Goal: Task Accomplishment & Management: Complete application form

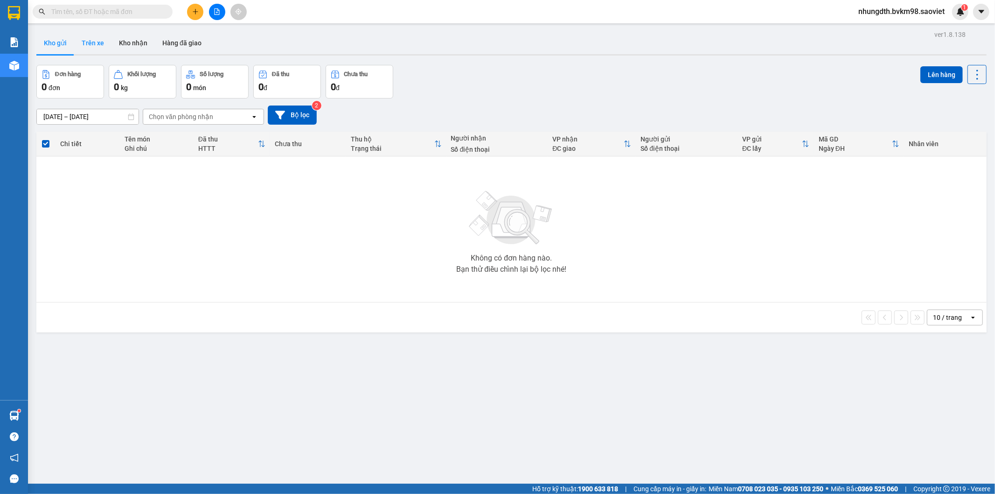
click at [90, 38] on button "Trên xe" at bounding box center [92, 43] width 37 height 22
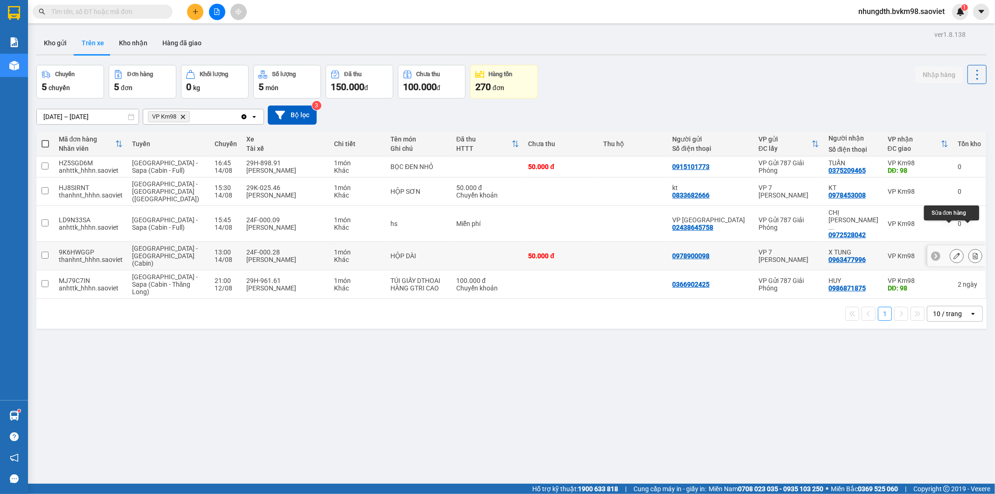
click at [954, 252] on icon at bounding box center [957, 255] width 7 height 7
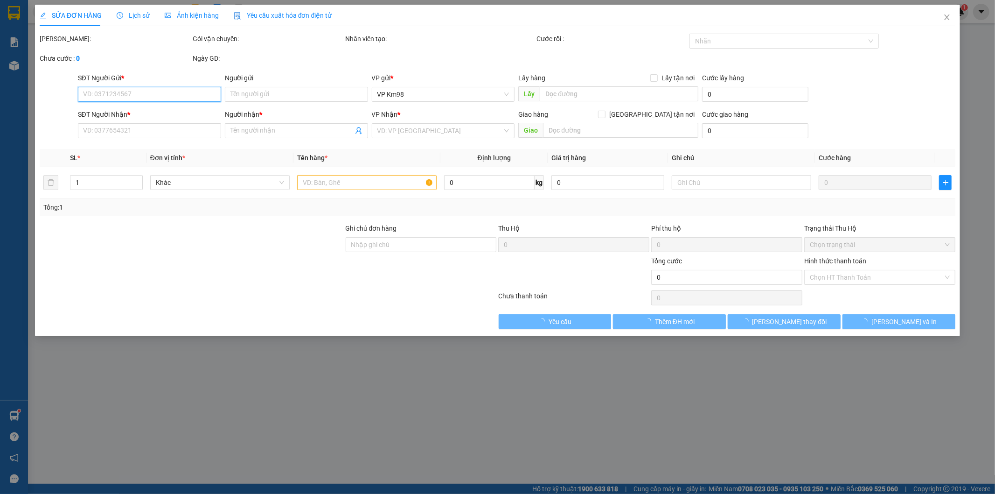
type input "0978900098"
type input "0963477996"
type input "X TUNG"
type input "50.000"
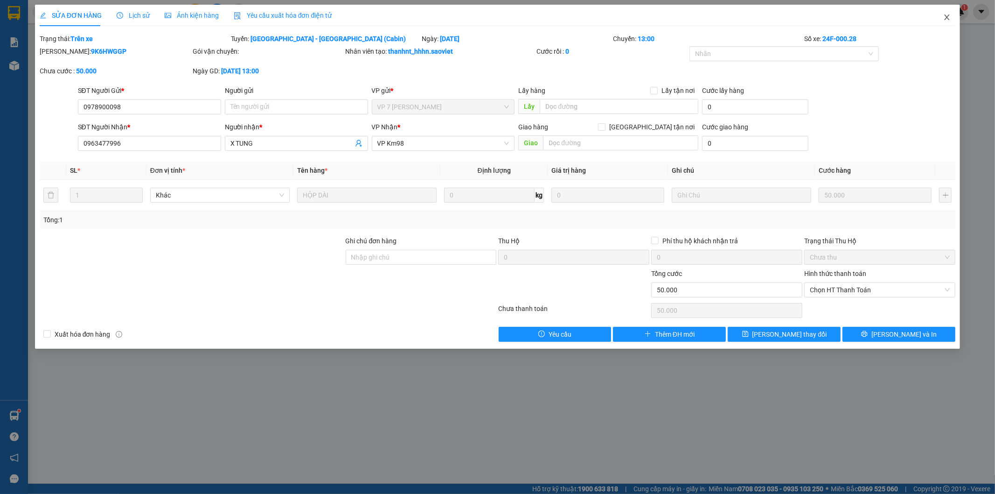
click at [947, 18] on icon "close" at bounding box center [947, 17] width 5 height 6
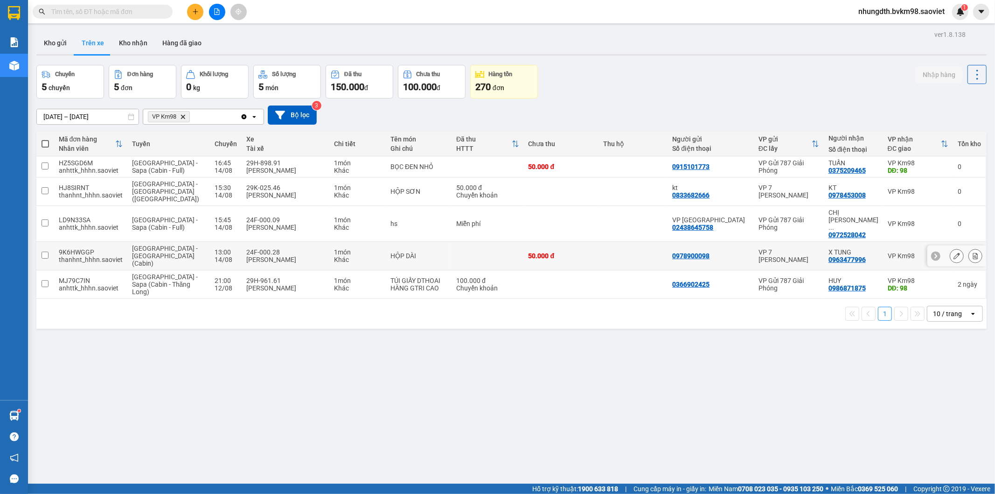
click at [44, 251] on input "checkbox" at bounding box center [45, 254] width 7 height 7
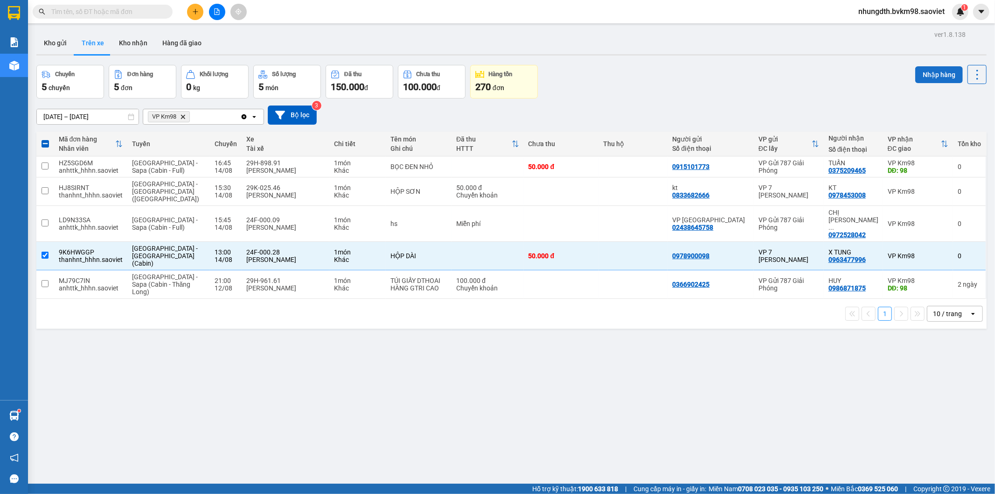
click at [929, 72] on button "Nhập hàng" at bounding box center [939, 74] width 48 height 17
checkbox input "false"
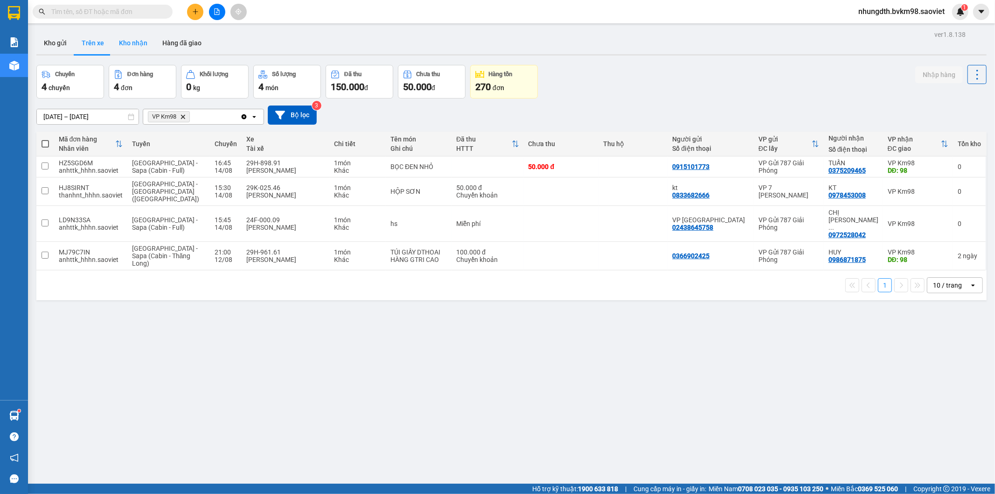
click at [133, 45] on button "Kho nhận" at bounding box center [133, 43] width 43 height 22
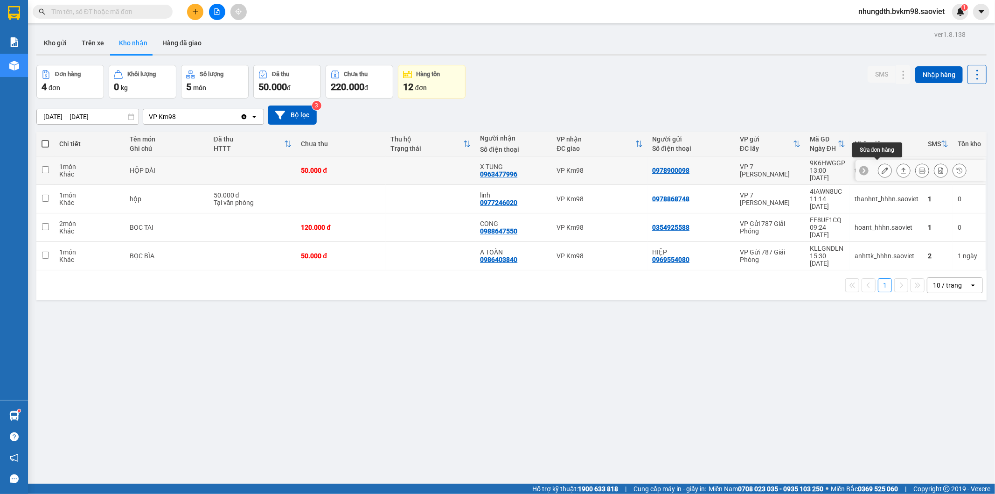
click at [882, 169] on icon at bounding box center [885, 170] width 7 height 7
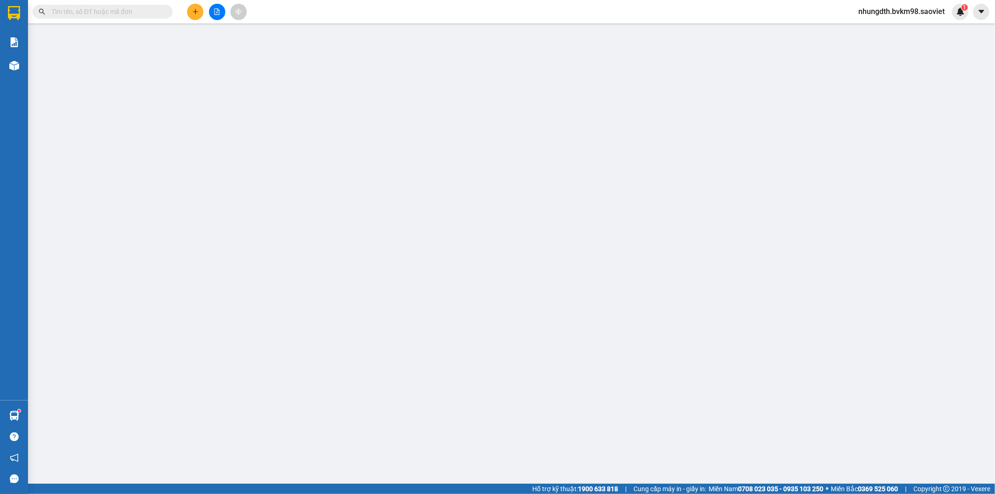
type input "0978900098"
type input "0963477996"
type input "X TUNG"
type input "50.000"
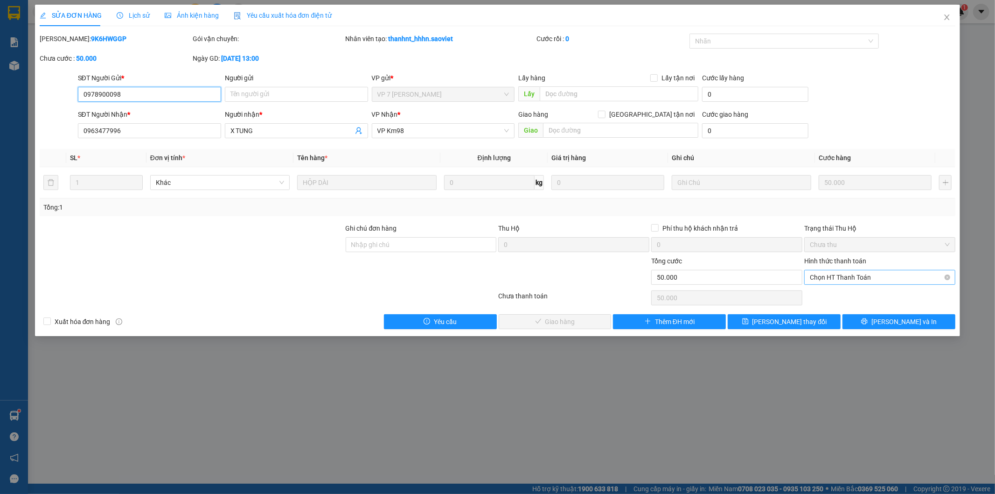
click at [822, 275] on span "Chọn HT Thanh Toán" at bounding box center [880, 277] width 140 height 14
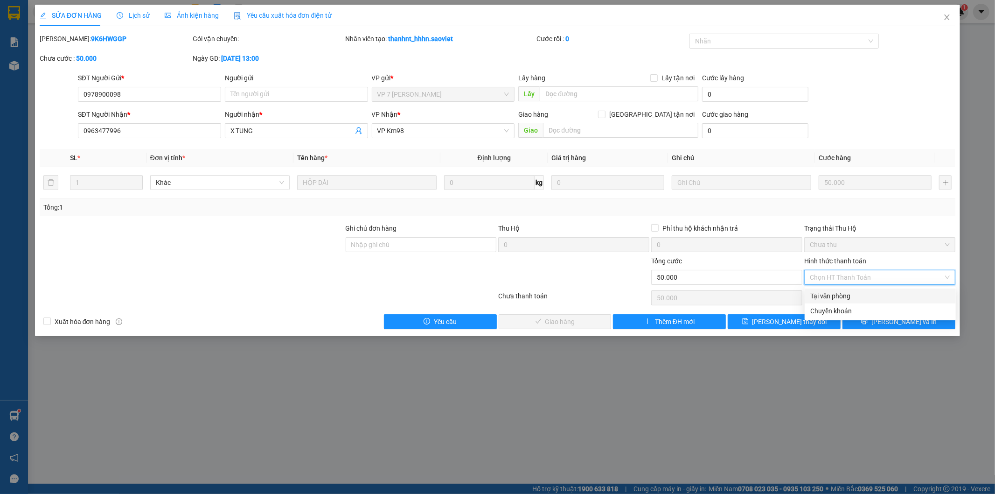
click at [816, 291] on div "Tại văn phòng" at bounding box center [880, 296] width 140 height 10
type input "0"
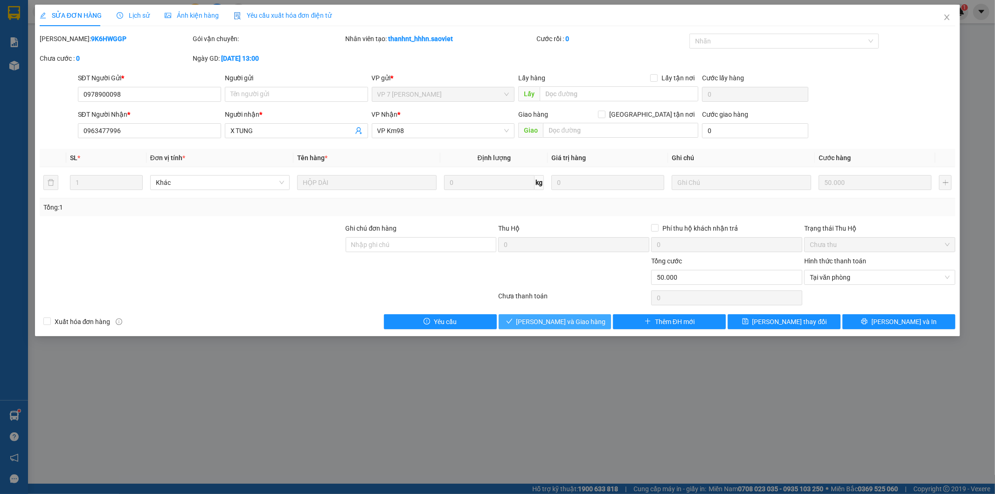
click at [584, 322] on span "[PERSON_NAME] và Giao hàng" at bounding box center [561, 321] width 90 height 10
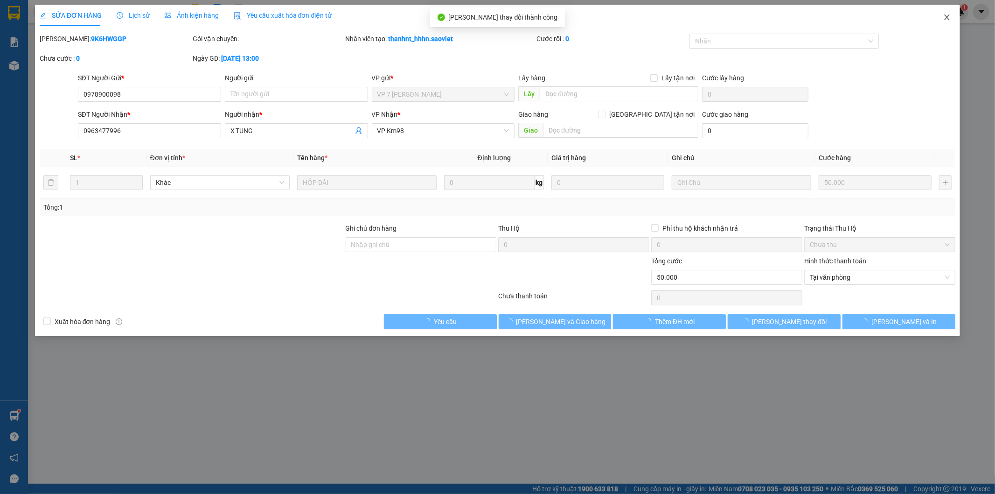
click at [946, 19] on icon "close" at bounding box center [947, 17] width 5 height 6
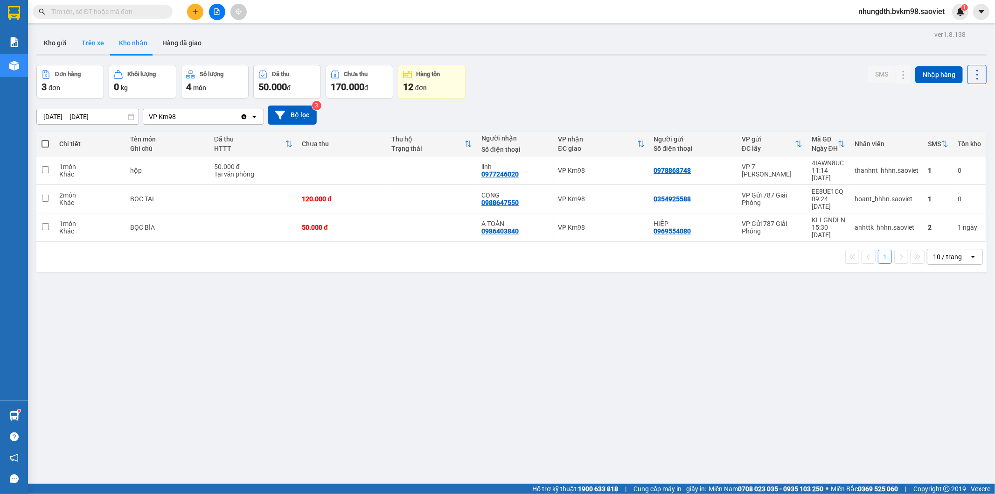
click at [92, 43] on button "Trên xe" at bounding box center [92, 43] width 37 height 22
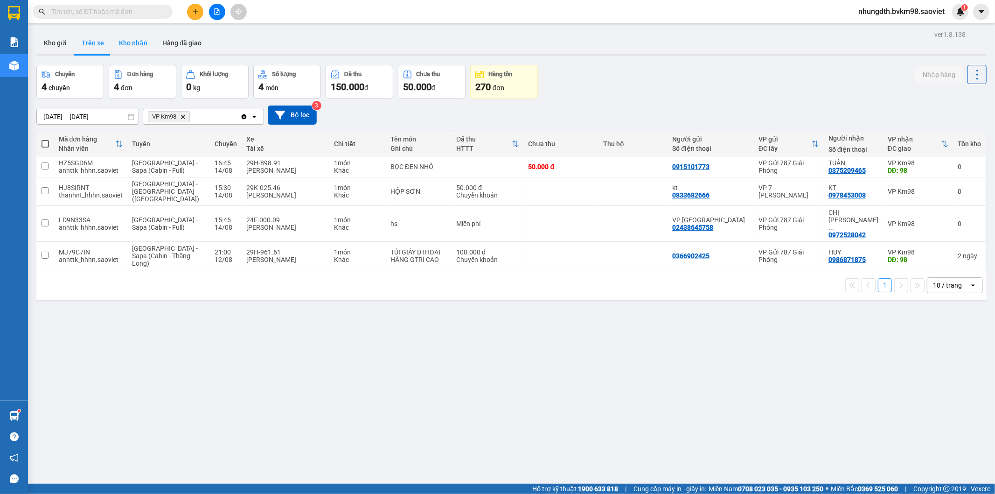
click at [126, 40] on button "Kho nhận" at bounding box center [133, 43] width 43 height 22
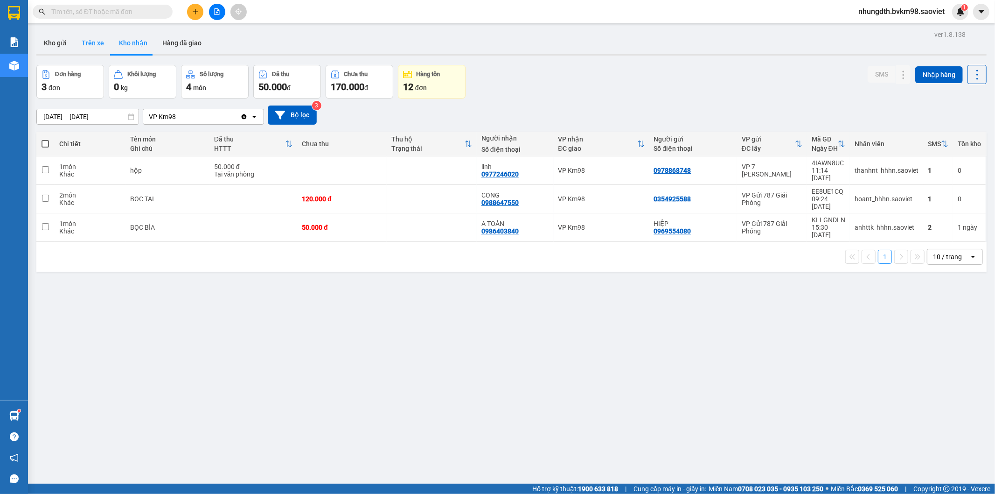
click at [90, 43] on button "Trên xe" at bounding box center [92, 43] width 37 height 22
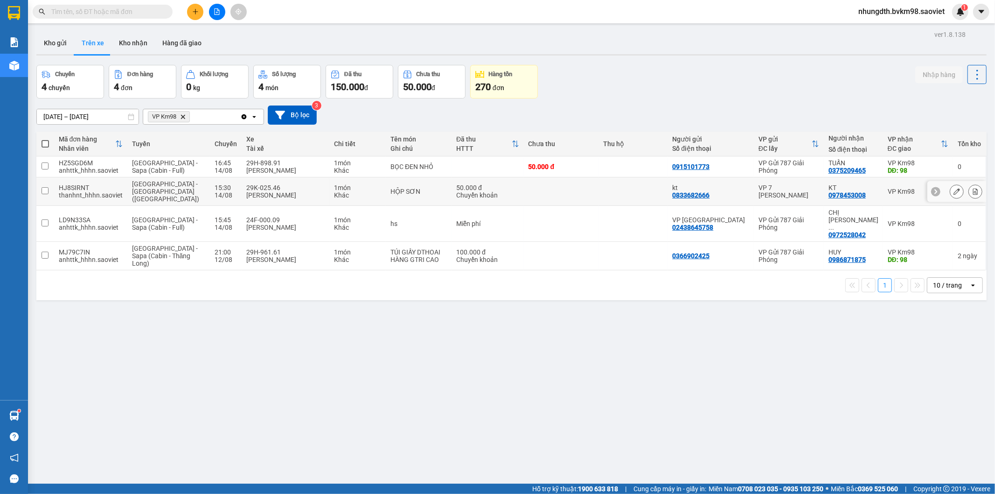
click at [42, 187] on input "checkbox" at bounding box center [45, 190] width 7 height 7
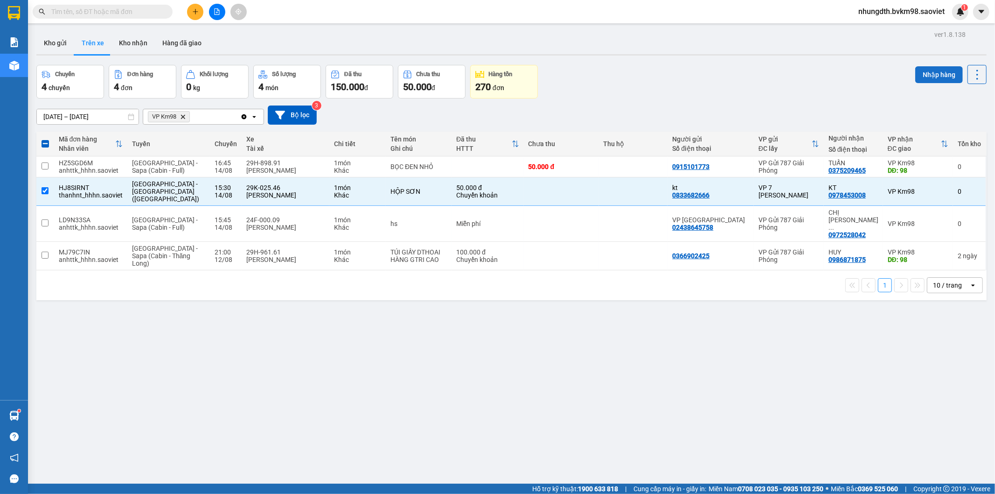
click at [926, 72] on button "Nhập hàng" at bounding box center [939, 74] width 48 height 17
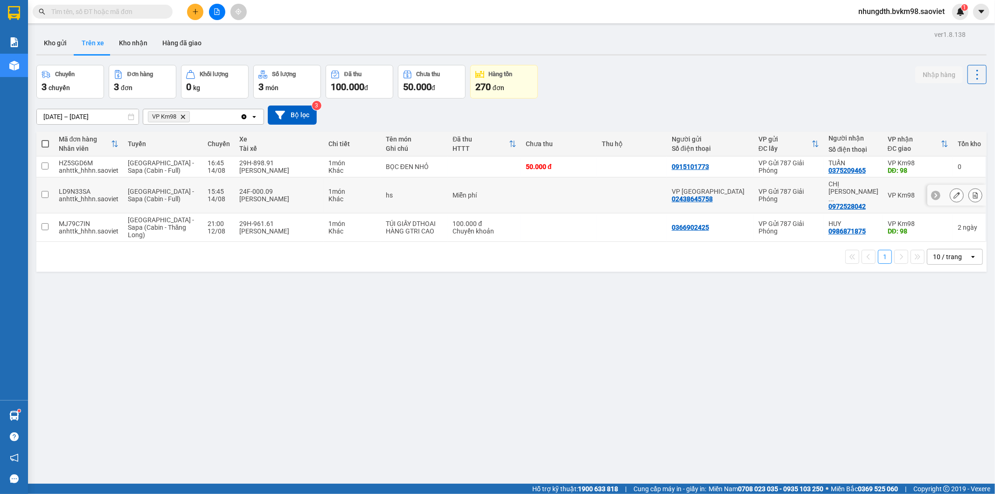
click at [44, 191] on input "checkbox" at bounding box center [45, 194] width 7 height 7
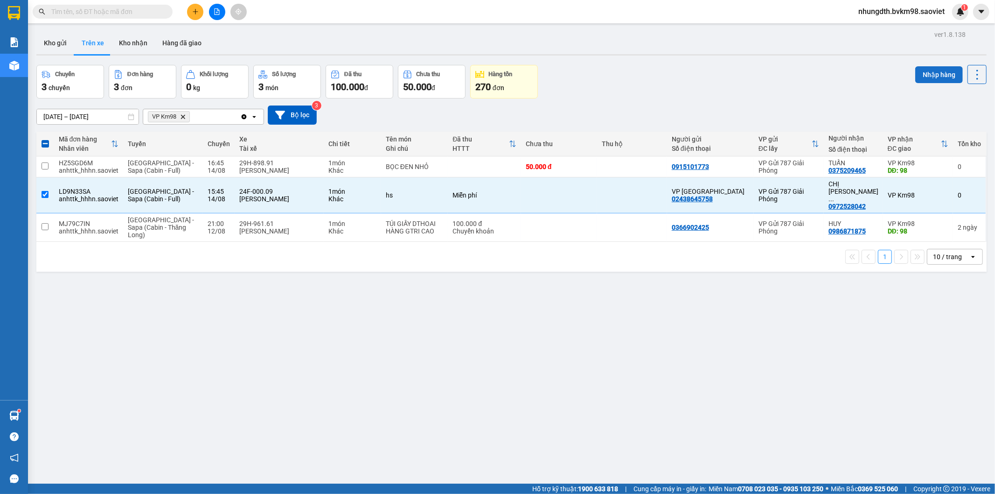
click at [925, 73] on button "Nhập hàng" at bounding box center [939, 74] width 48 height 17
checkbox input "false"
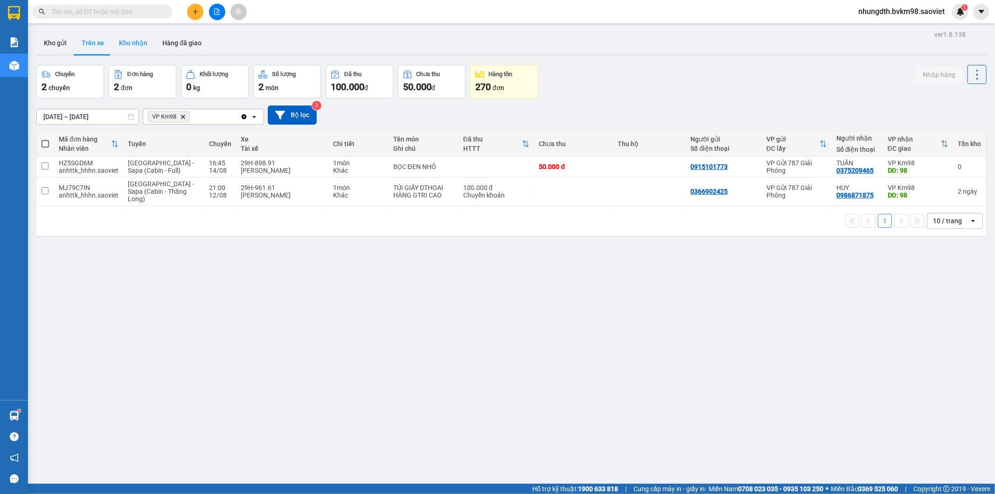
click at [141, 44] on button "Kho nhận" at bounding box center [133, 43] width 43 height 22
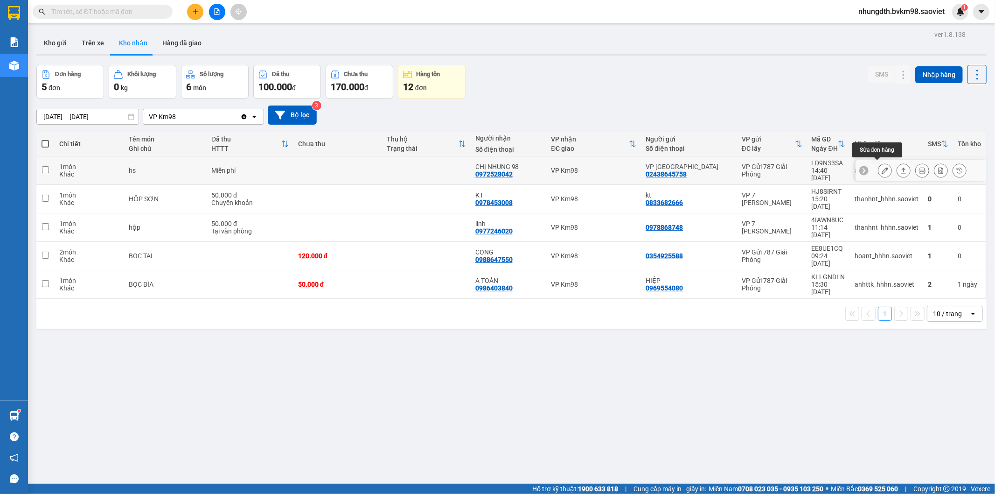
click at [882, 167] on icon at bounding box center [885, 170] width 7 height 7
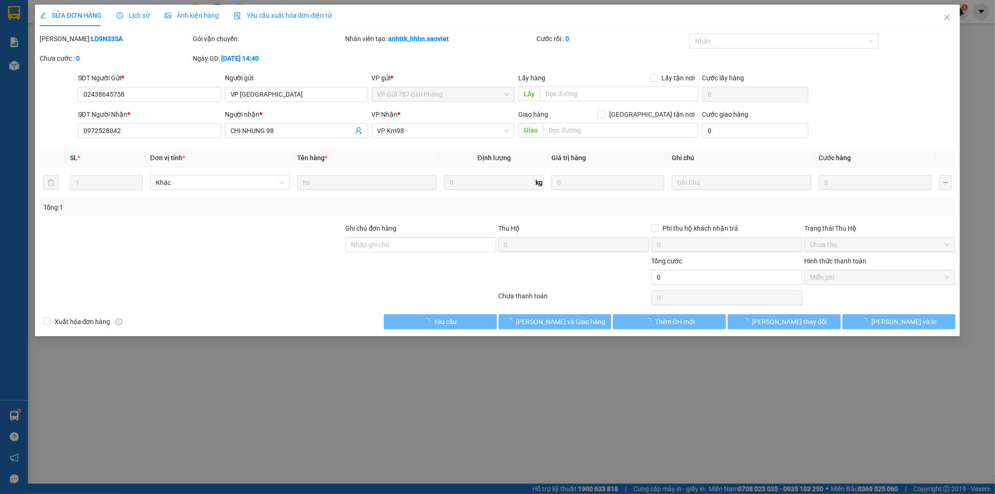
type input "02438645758"
type input "VP [GEOGRAPHIC_DATA]"
type input "0972528042"
type input "CHỊ NHUNG 98"
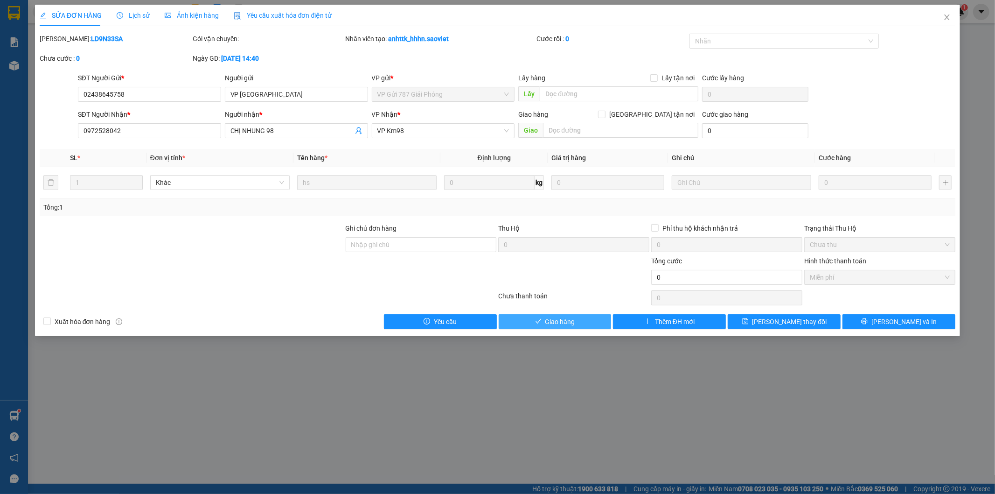
click at [575, 321] on span "Giao hàng" at bounding box center [560, 321] width 30 height 10
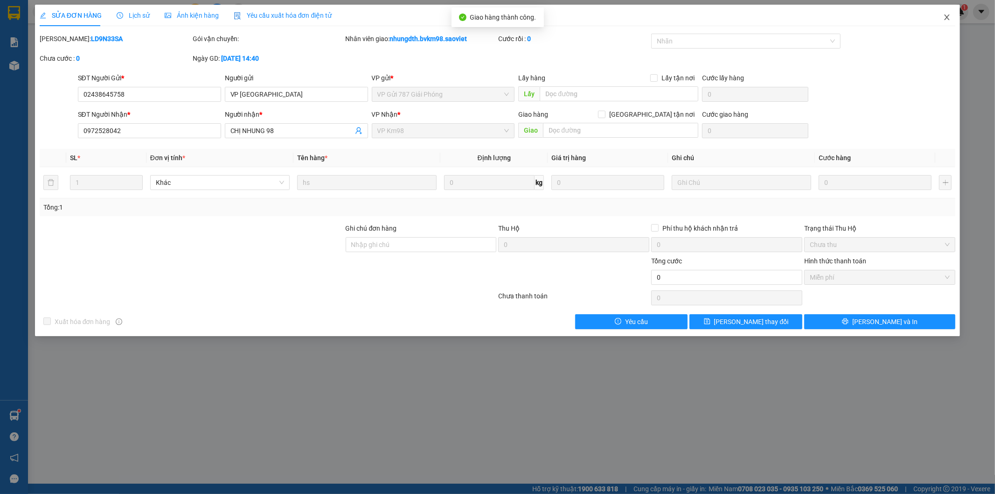
click at [949, 16] on icon "close" at bounding box center [946, 17] width 7 height 7
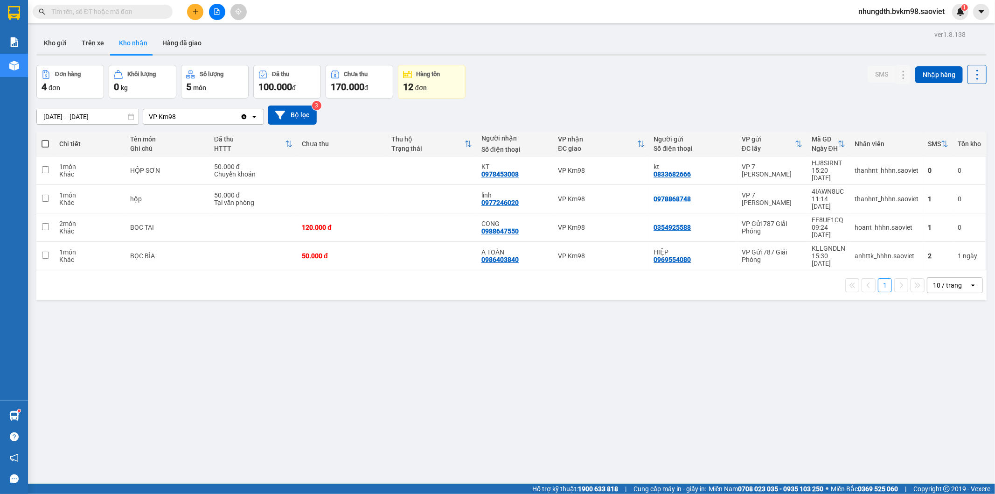
click at [122, 14] on input "text" at bounding box center [106, 12] width 110 height 10
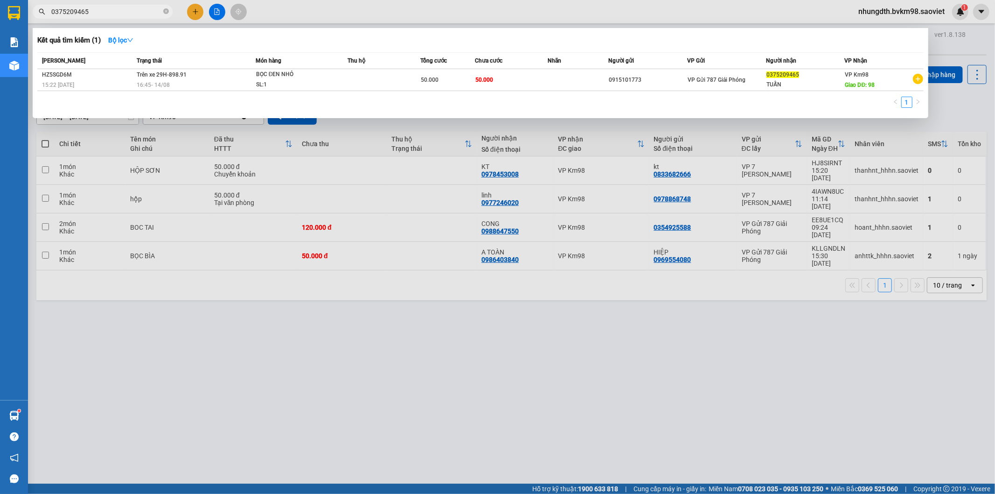
type input "0375209465"
click at [388, 80] on td at bounding box center [384, 80] width 73 height 22
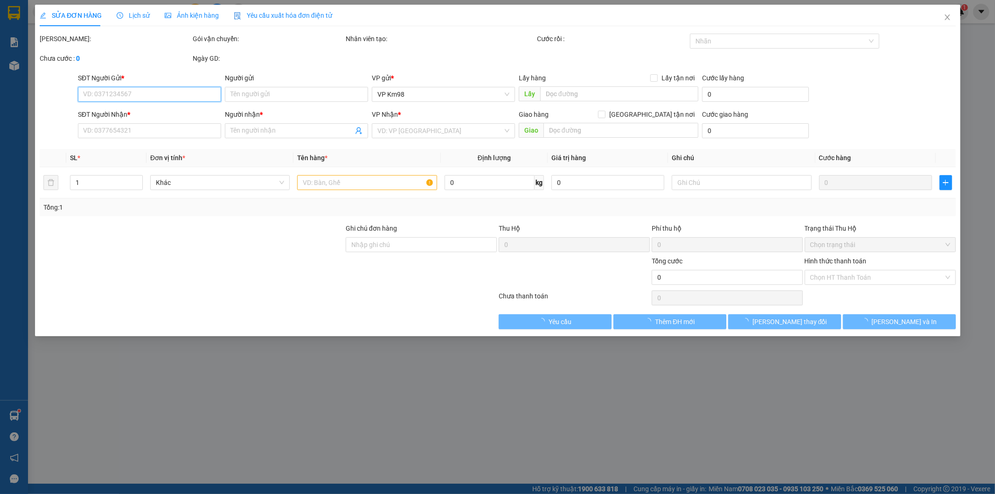
type input "0915101773"
type input "0375209465"
type input "TUẤN"
type input "98"
type input "50.000"
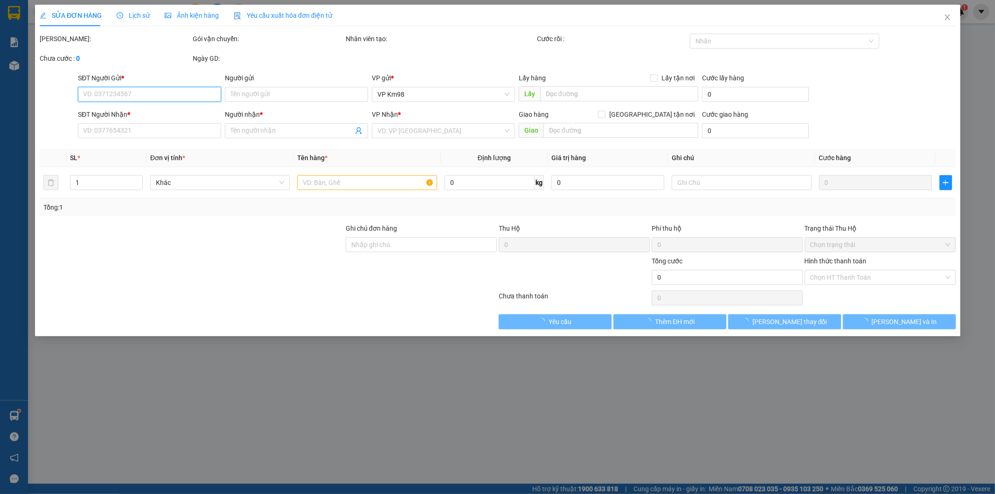
type input "50.000"
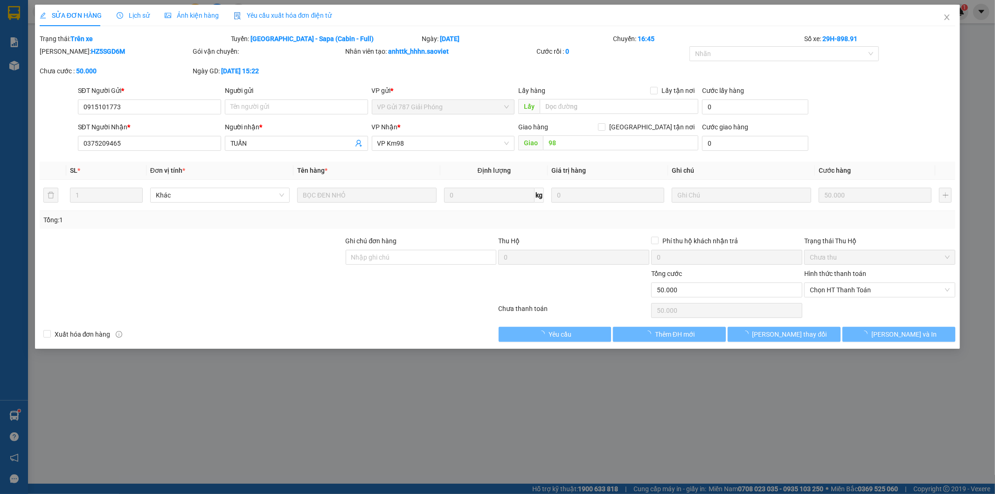
click at [133, 12] on span "Lịch sử" at bounding box center [133, 15] width 33 height 7
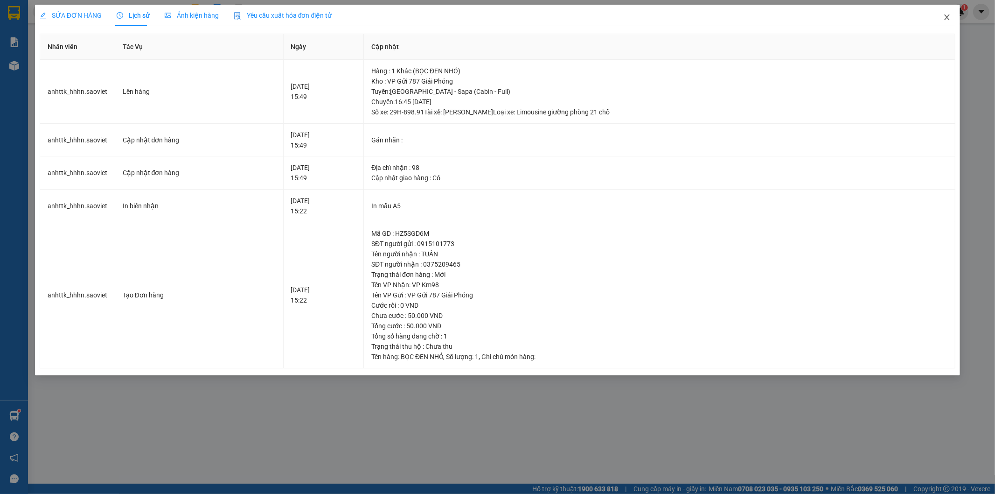
click at [941, 15] on span "Close" at bounding box center [947, 18] width 26 height 26
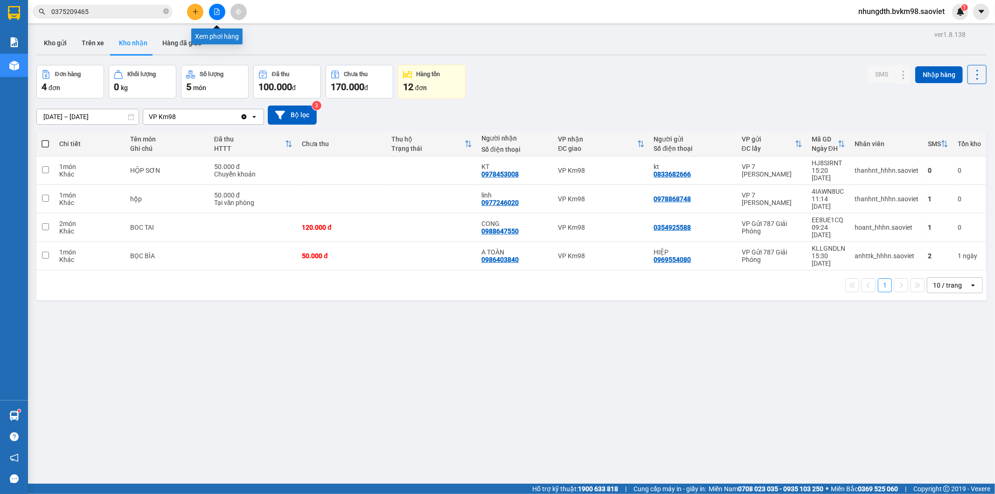
click at [216, 14] on icon "file-add" at bounding box center [217, 11] width 7 height 7
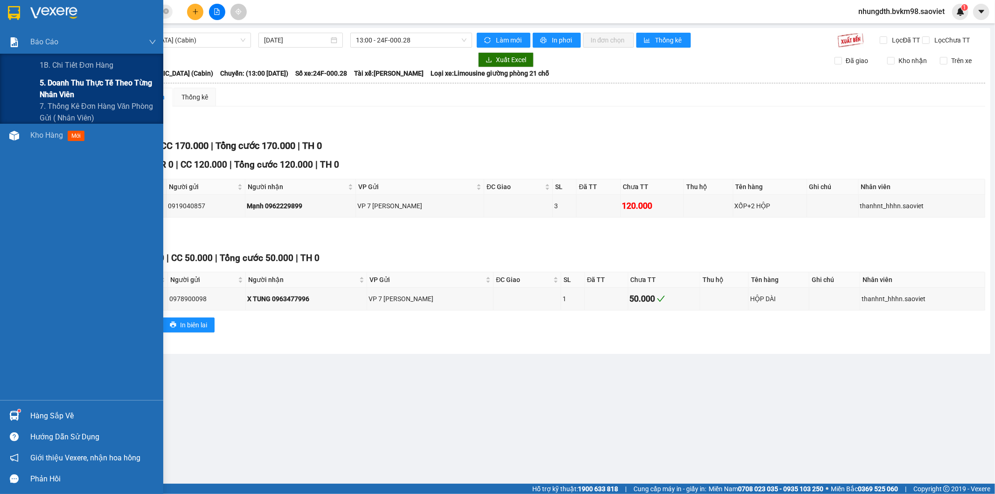
click at [51, 83] on span "5. Doanh thu thực tế theo từng nhân viên" at bounding box center [98, 88] width 117 height 23
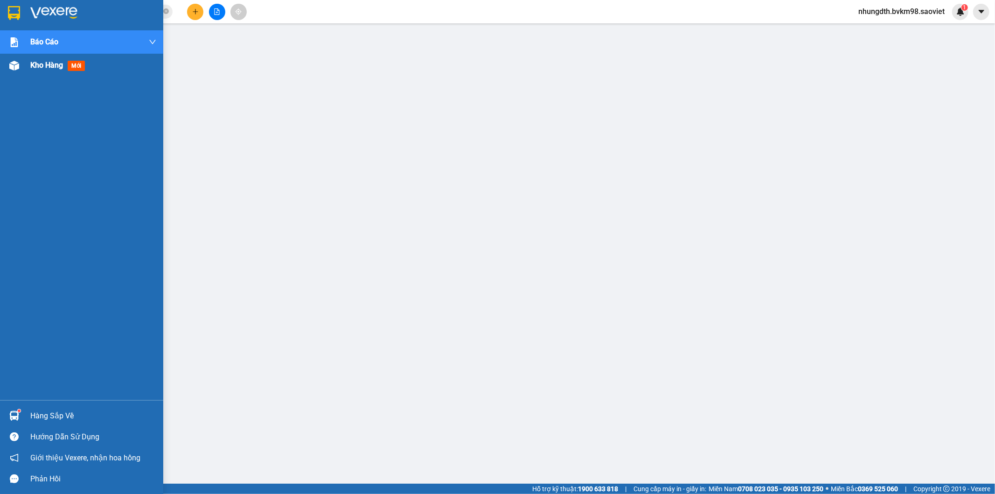
click at [14, 62] on img at bounding box center [14, 66] width 10 height 10
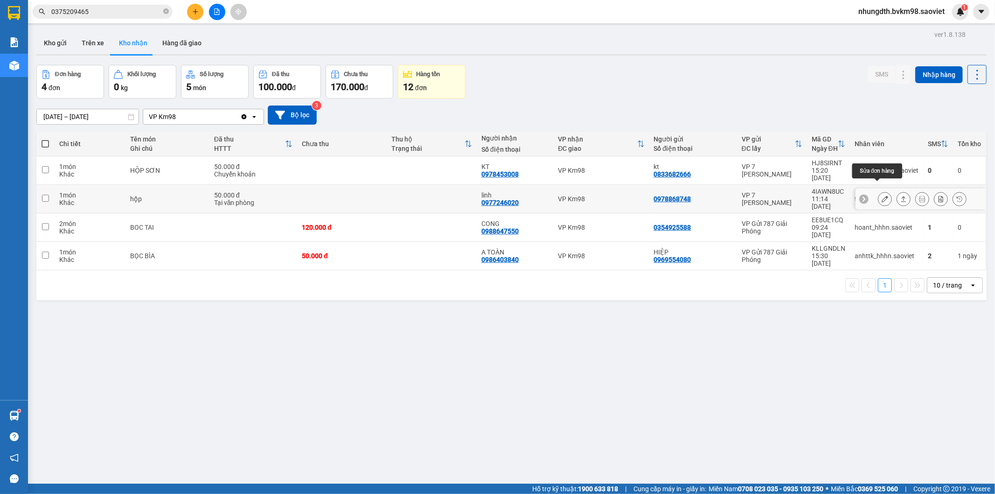
click at [879, 191] on button at bounding box center [885, 199] width 13 height 16
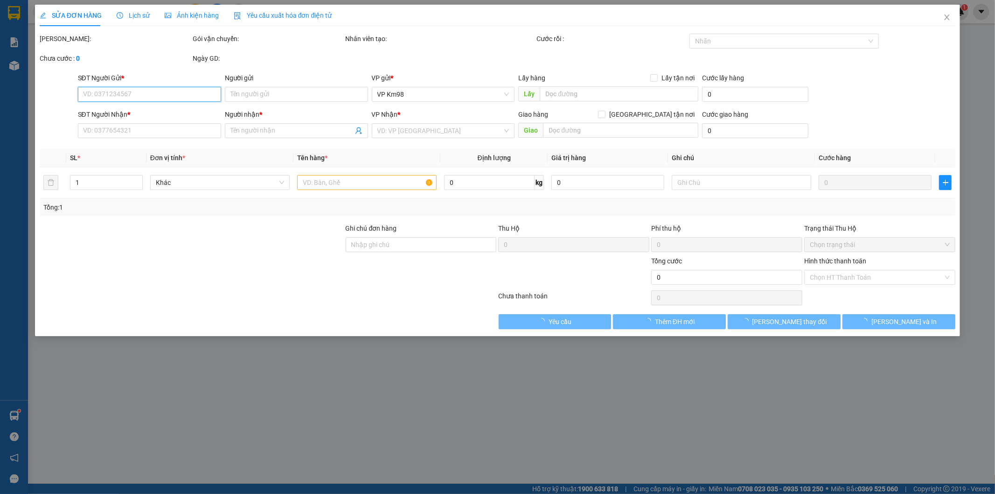
type input "0978868748"
type input "0977246020"
type input "linh"
type input "50.000"
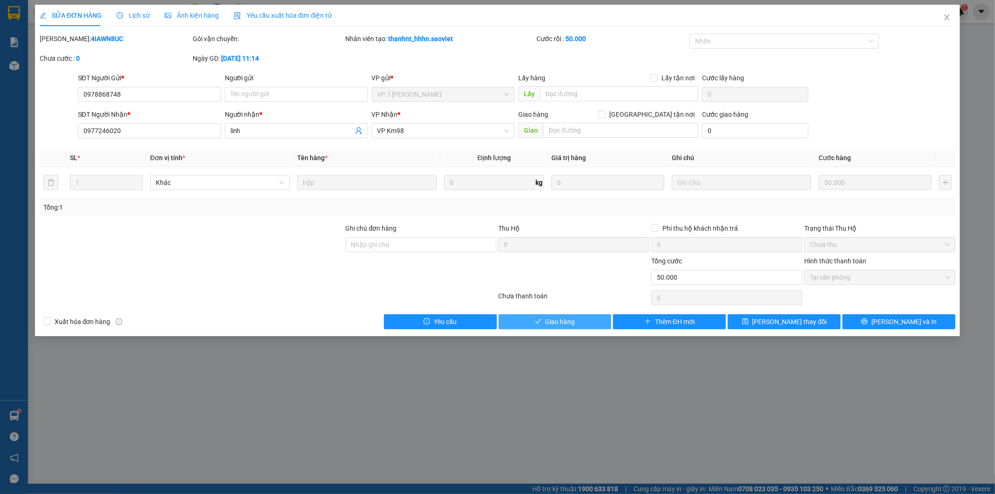
click at [572, 316] on span "Giao hàng" at bounding box center [560, 321] width 30 height 10
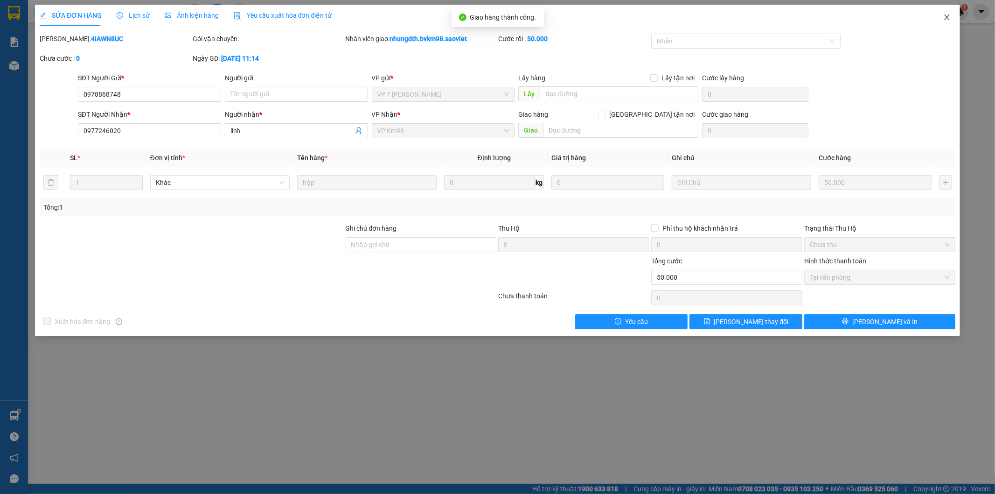
click at [949, 17] on icon "close" at bounding box center [946, 17] width 7 height 7
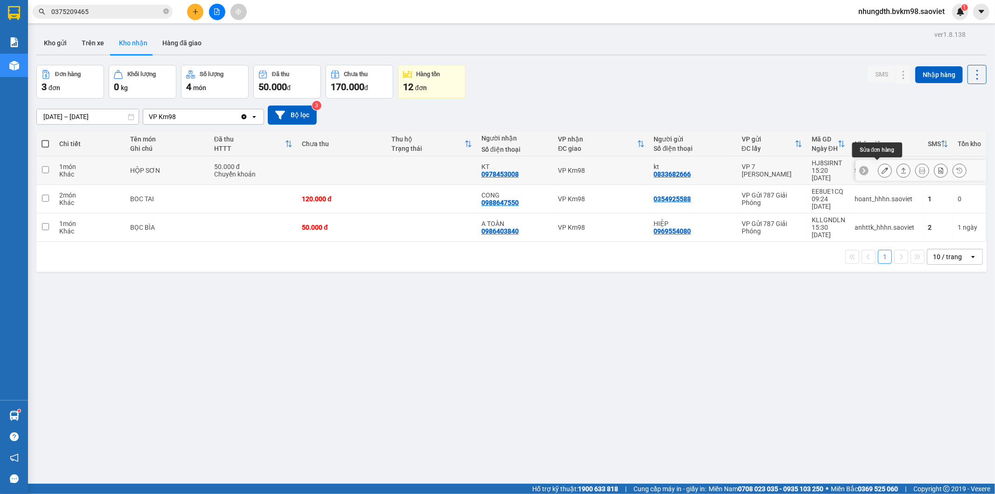
click at [879, 167] on button at bounding box center [885, 170] width 13 height 16
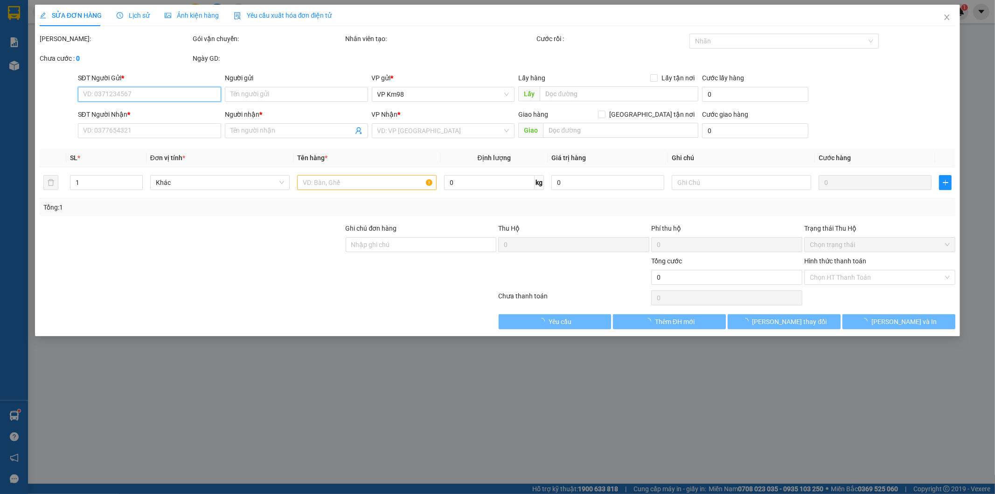
type input "0833682666"
type input "kt"
type input "0978453008"
type input "KT"
type input "50.000"
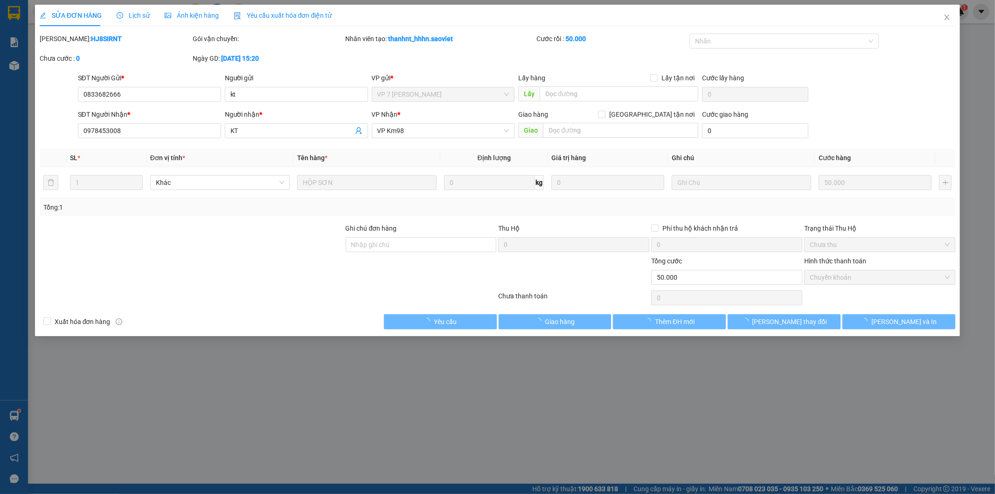
click at [138, 16] on span "Lịch sử" at bounding box center [133, 15] width 33 height 7
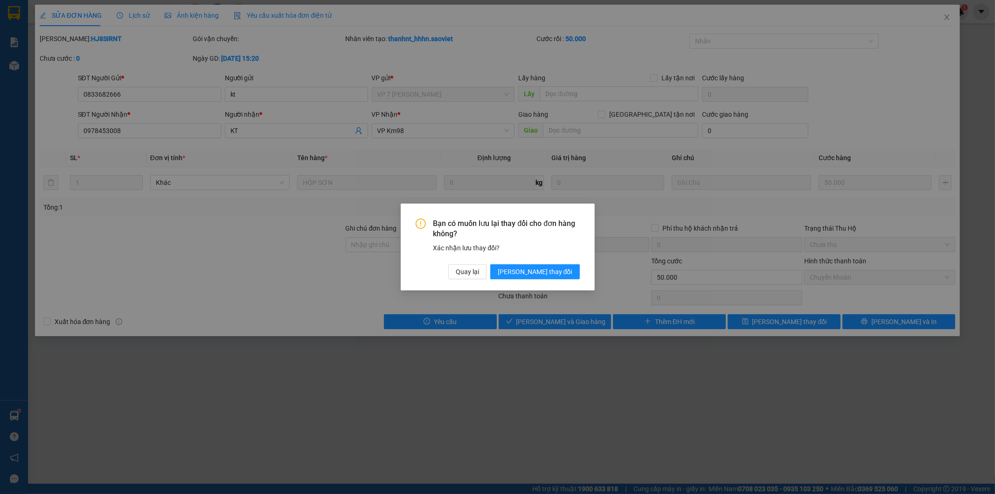
click at [139, 12] on div "Bạn có muốn lưu lại thay đổi cho đơn hàng không? Xác nhận lưu thay đổi? Quay lạ…" at bounding box center [497, 247] width 995 height 494
click at [947, 14] on div "Bạn có muốn lưu lại thay đổi cho đơn hàng không? Xác nhận lưu thay đổi? Quay lạ…" at bounding box center [497, 247] width 995 height 494
click at [479, 271] on span "Quay lại" at bounding box center [467, 271] width 23 height 10
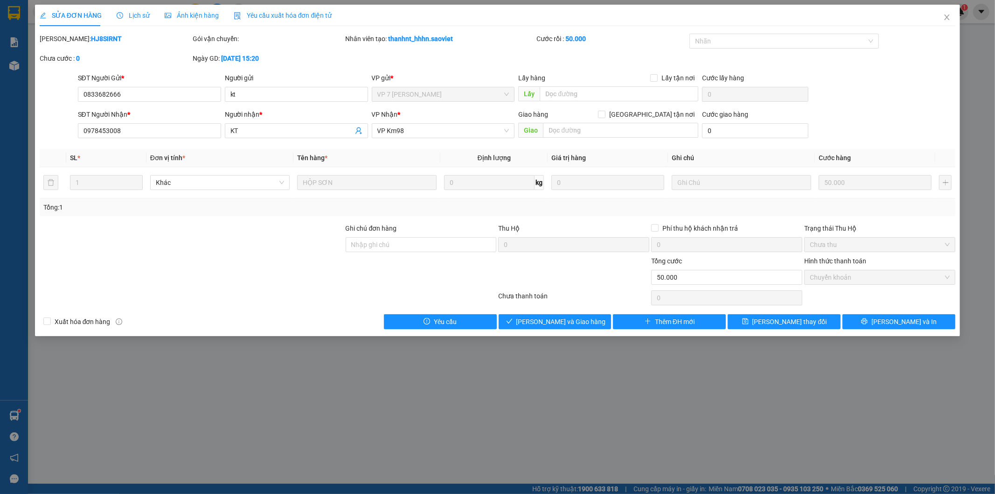
click at [134, 14] on span "Lịch sử" at bounding box center [133, 15] width 33 height 7
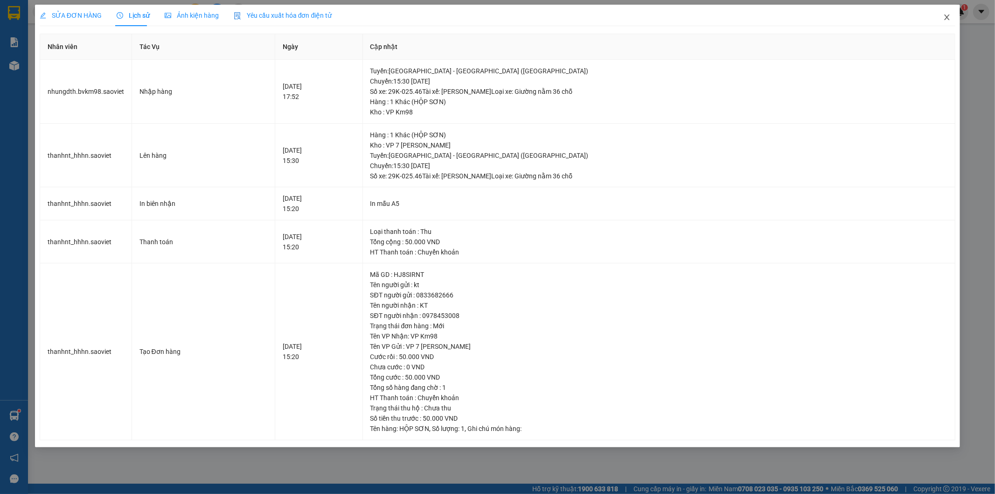
click at [950, 21] on icon "close" at bounding box center [946, 17] width 7 height 7
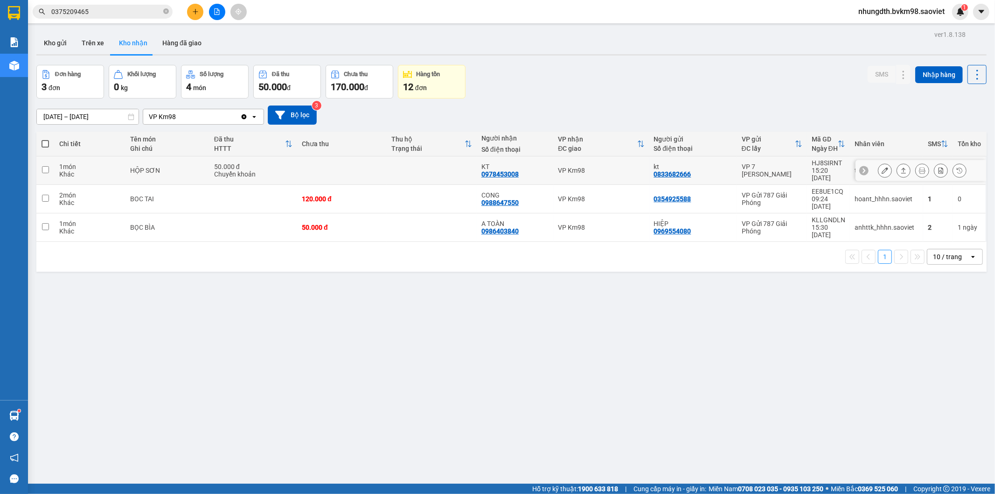
click at [420, 166] on td at bounding box center [432, 170] width 90 height 28
checkbox input "true"
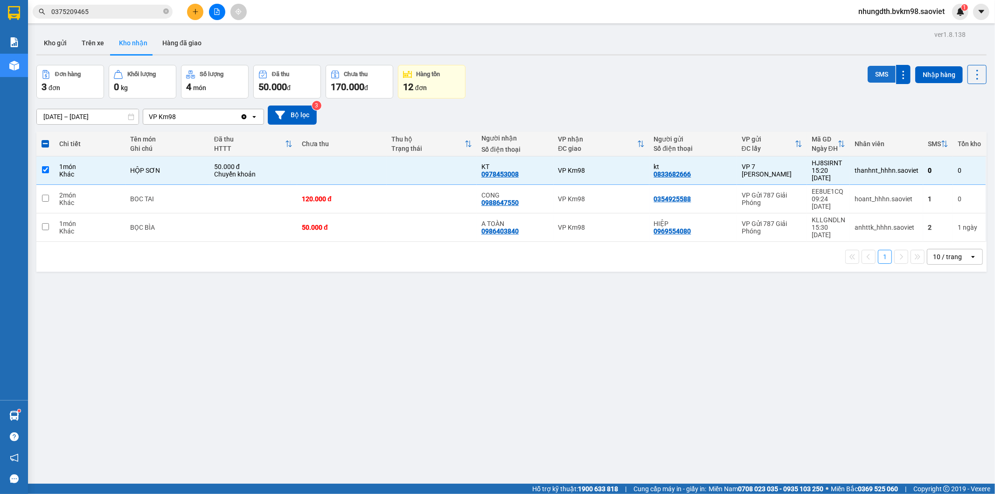
click at [873, 70] on button "SMS" at bounding box center [882, 74] width 28 height 17
click at [89, 42] on button "Trên xe" at bounding box center [92, 43] width 37 height 22
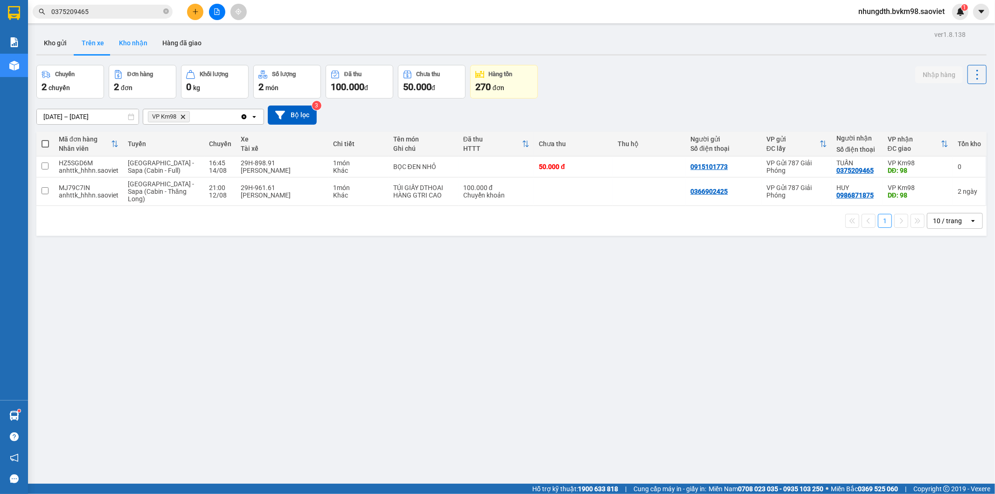
click at [130, 41] on button "Kho nhận" at bounding box center [133, 43] width 43 height 22
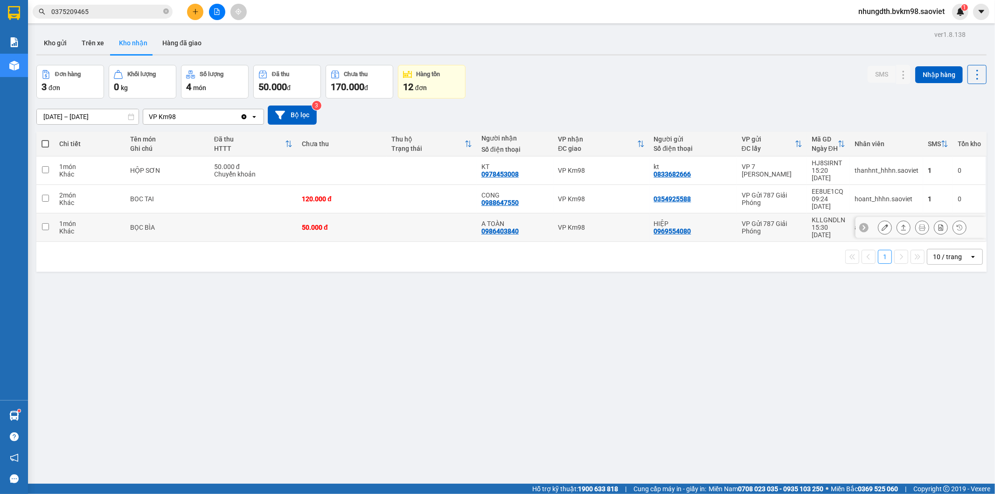
click at [882, 224] on icon at bounding box center [885, 227] width 7 height 7
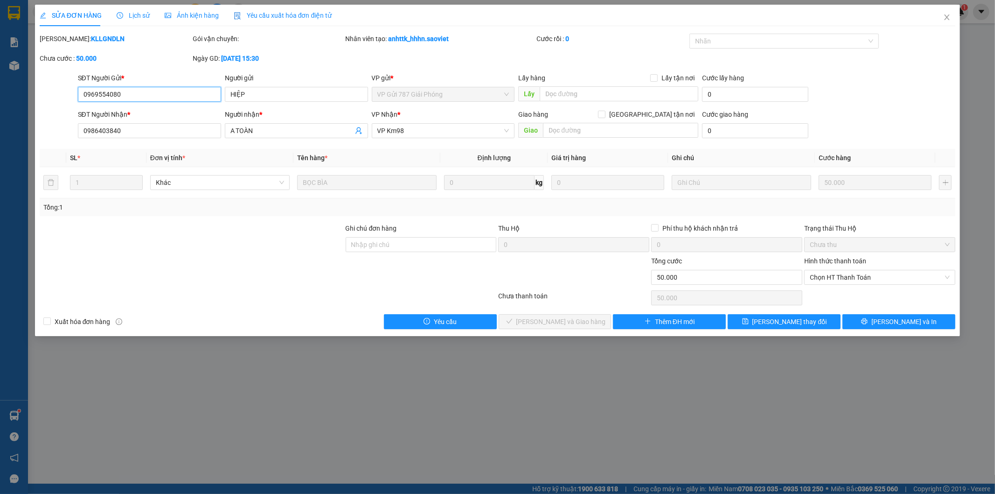
type input "0969554080"
type input "HIỆP"
type input "0986403840"
type input "A TOÀN"
type input "50.000"
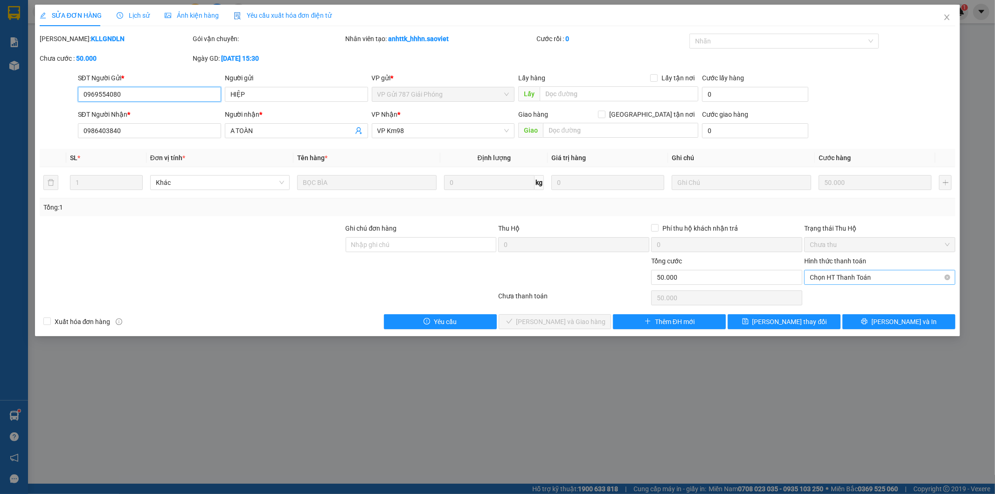
click at [844, 277] on span "Chọn HT Thanh Toán" at bounding box center [880, 277] width 140 height 14
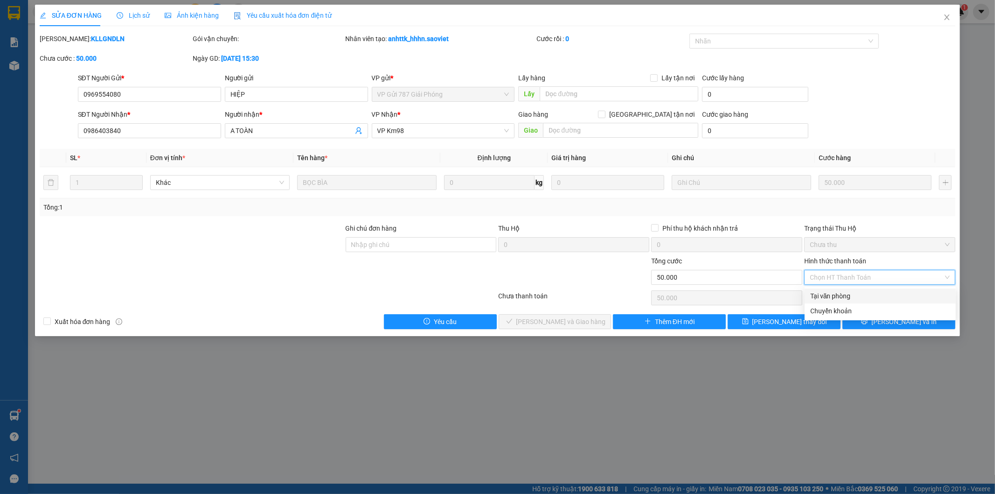
click at [833, 297] on div "Tại văn phòng" at bounding box center [880, 296] width 140 height 10
type input "0"
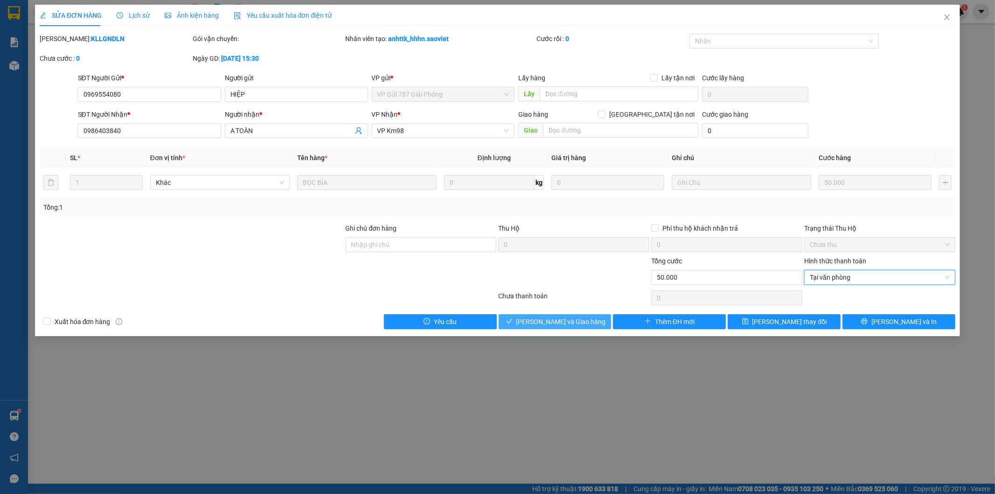
click at [557, 321] on span "[PERSON_NAME] và Giao hàng" at bounding box center [561, 321] width 90 height 10
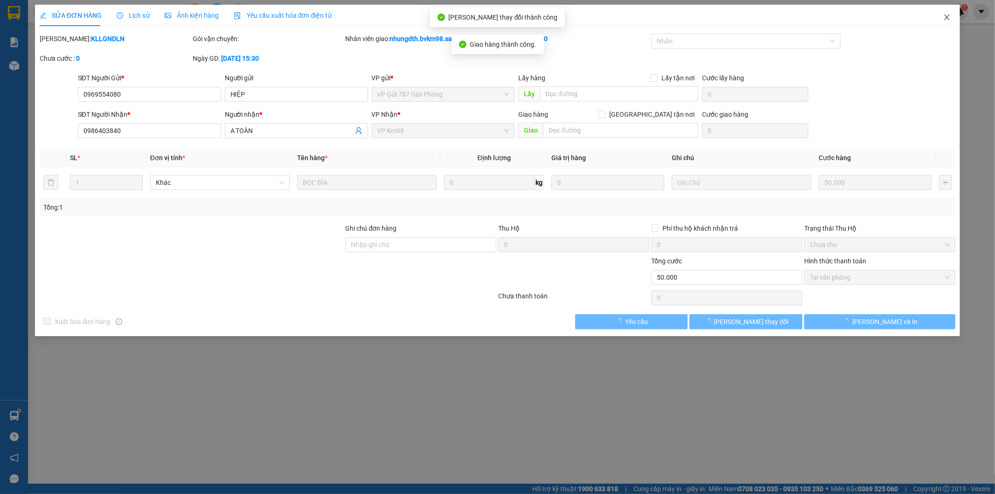
click at [949, 20] on icon "close" at bounding box center [947, 17] width 5 height 6
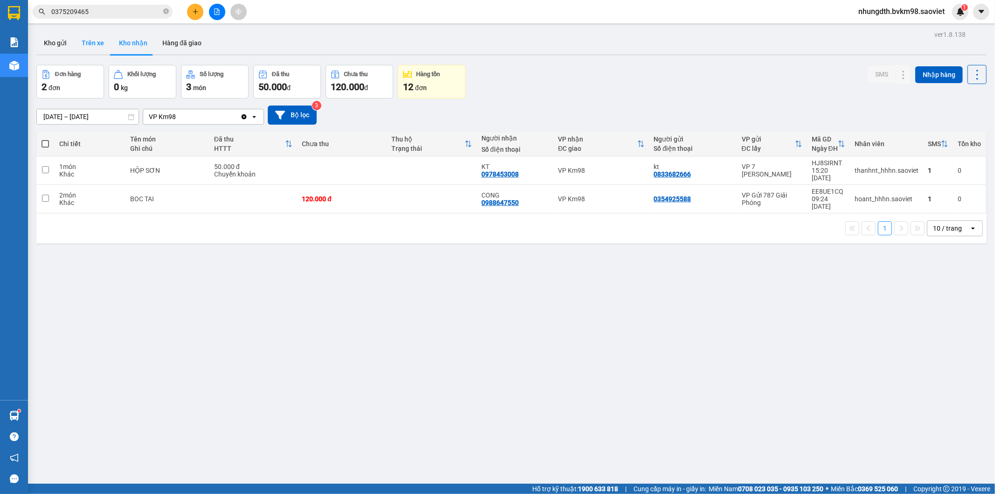
click at [89, 36] on button "Trên xe" at bounding box center [92, 43] width 37 height 22
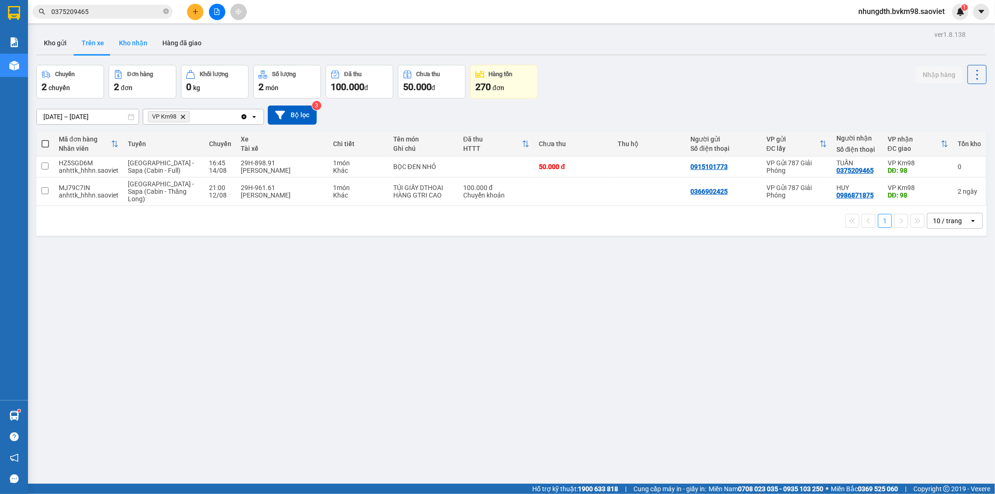
click at [133, 48] on button "Kho nhận" at bounding box center [133, 43] width 43 height 22
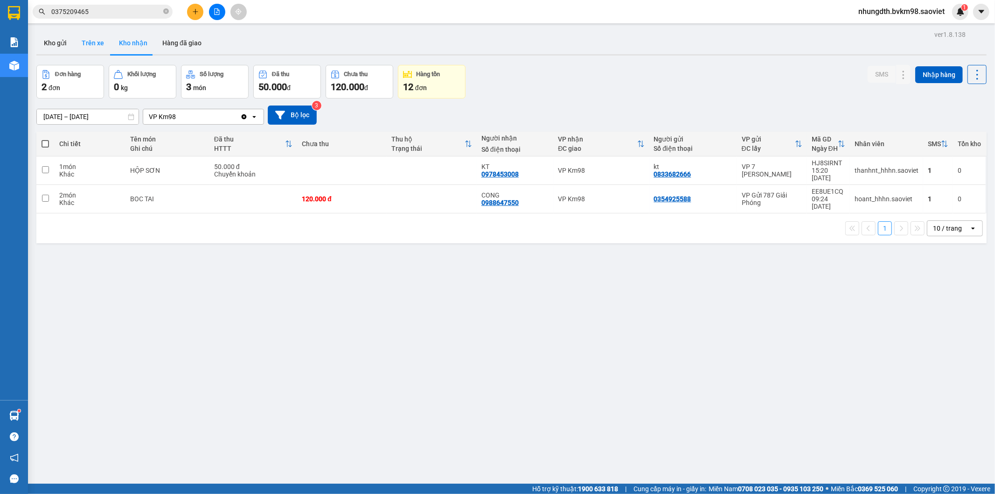
click at [99, 41] on button "Trên xe" at bounding box center [92, 43] width 37 height 22
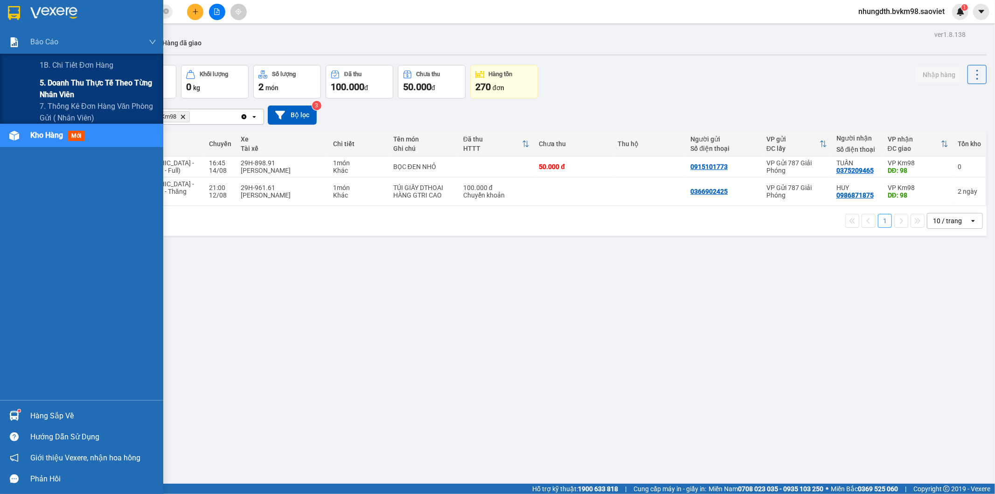
click at [60, 83] on span "5. Doanh thu thực tế theo từng nhân viên" at bounding box center [98, 88] width 117 height 23
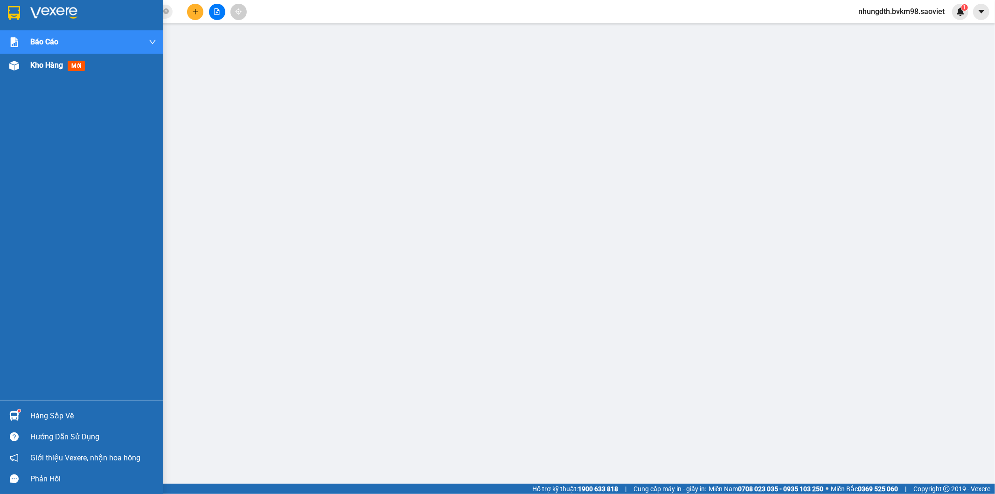
click at [11, 64] on img at bounding box center [14, 66] width 10 height 10
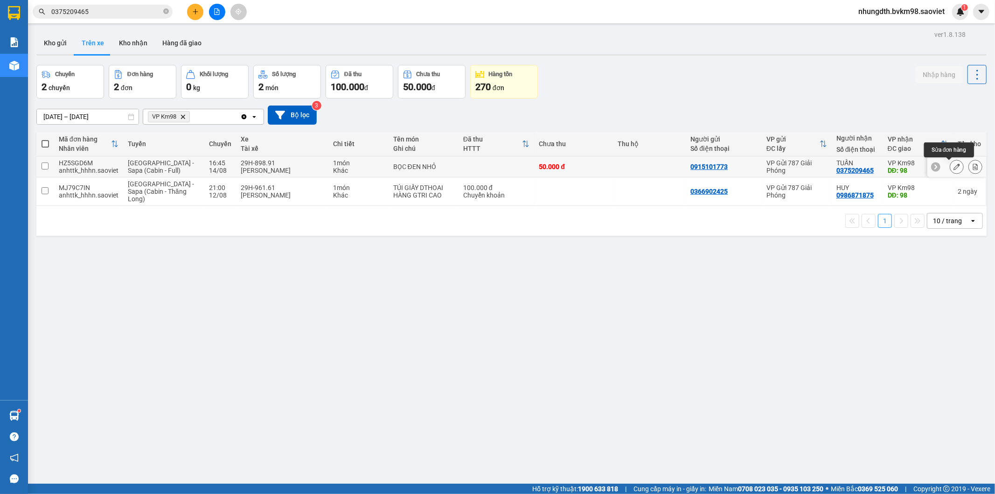
click at [950, 165] on button at bounding box center [956, 167] width 13 height 16
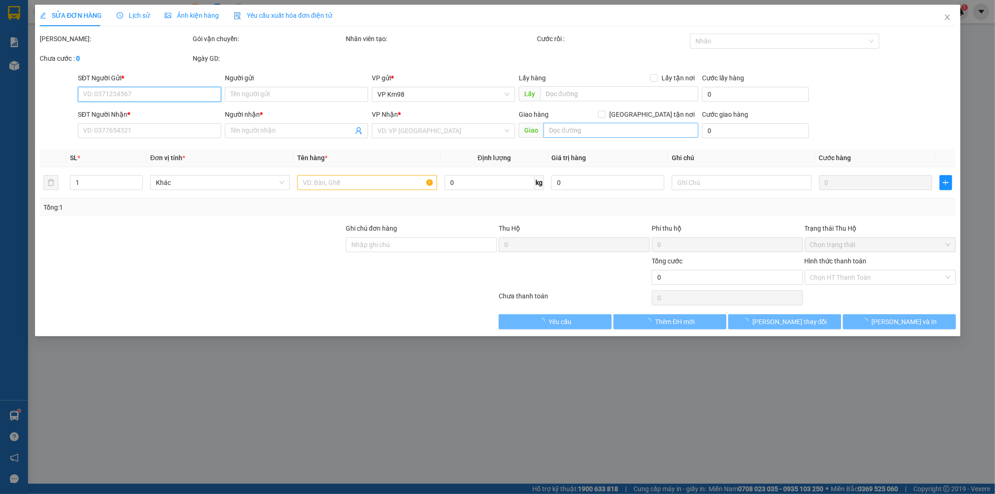
type input "0915101773"
type input "0375209465"
type input "TUẤN"
type input "98"
type input "50.000"
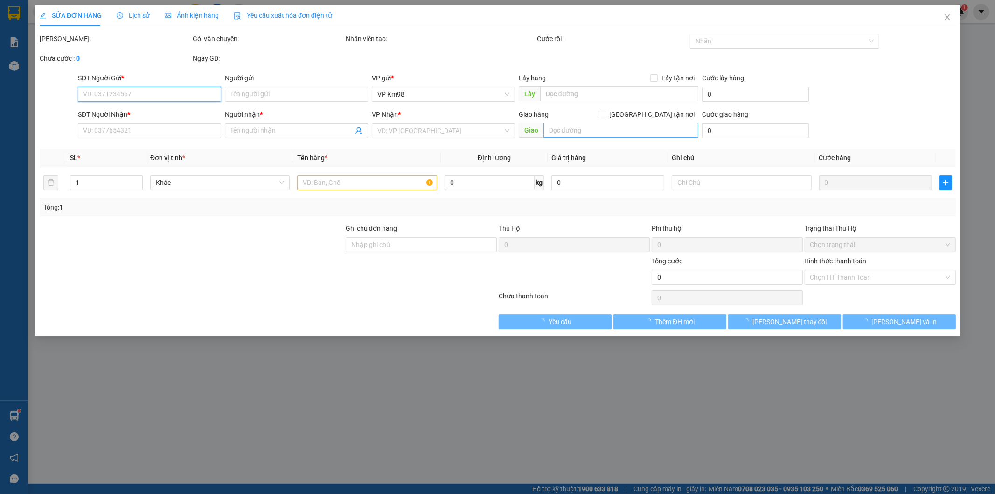
type input "50.000"
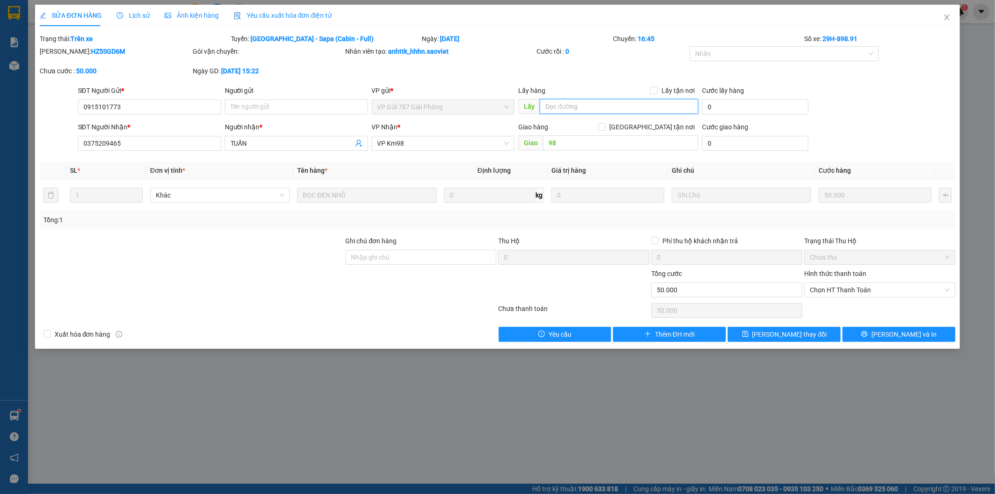
click at [570, 108] on input "text" at bounding box center [619, 106] width 159 height 15
type input "t"
click at [949, 19] on icon "close" at bounding box center [947, 17] width 5 height 6
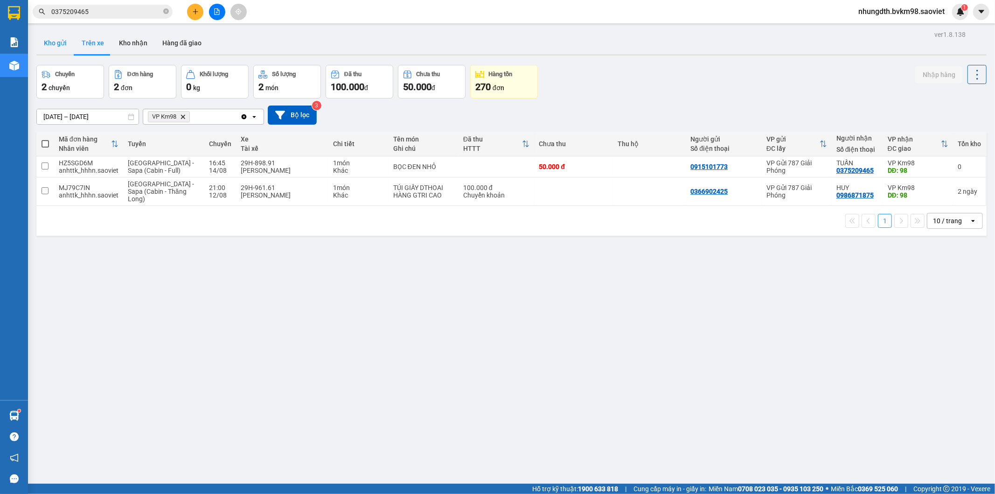
click at [56, 43] on button "Kho gửi" at bounding box center [55, 43] width 38 height 22
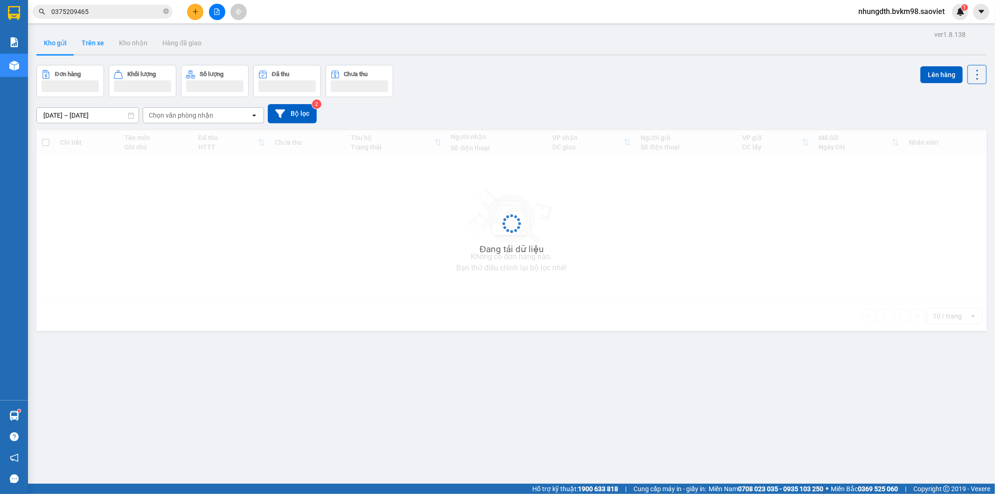
click at [94, 43] on button "Trên xe" at bounding box center [92, 43] width 37 height 22
